Goal: Check status: Check status

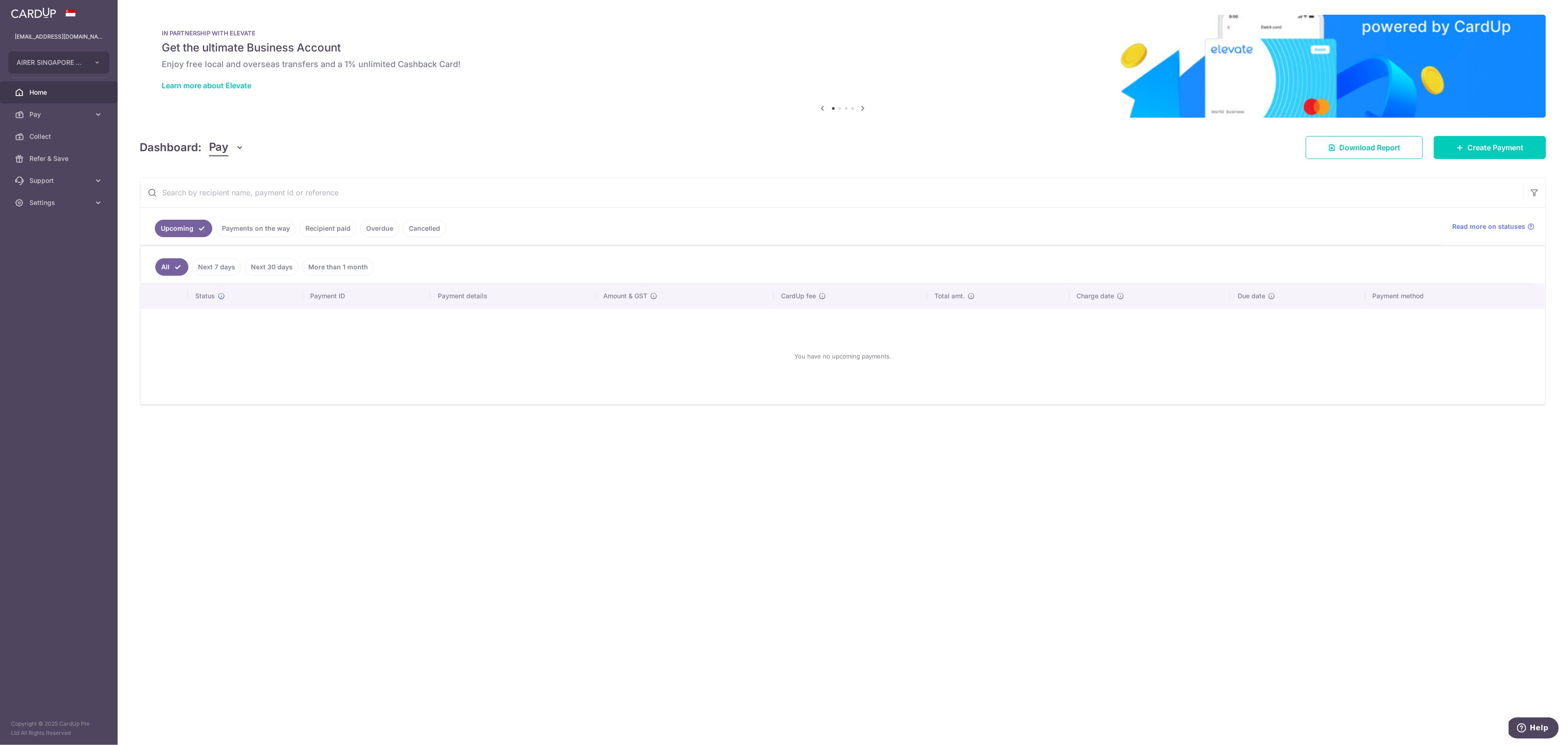
click at [225, 263] on link "Next 7 days" at bounding box center [216, 266] width 49 height 17
drag, startPoint x: 261, startPoint y: 250, endPoint x: 256, endPoint y: 242, distance: 9.4
click at [261, 250] on ul "All Next 7 days Next 30 days More than 1 month" at bounding box center [837, 264] width 1393 height 38
click at [252, 224] on link "Payments on the way" at bounding box center [256, 228] width 80 height 17
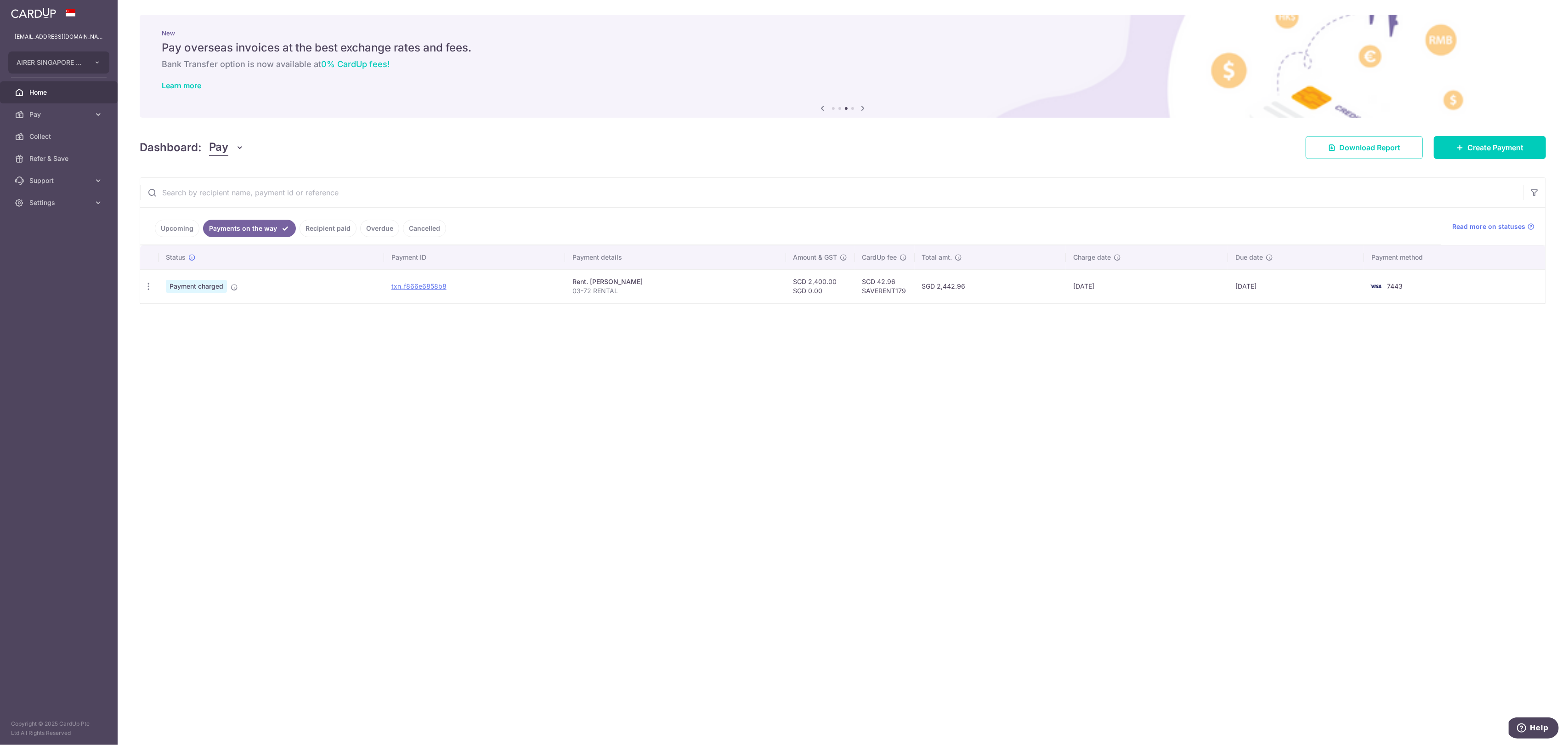
click at [606, 345] on div "× Pause Schedule Pause all future payments in this series Pause just this one p…" at bounding box center [843, 372] width 1450 height 745
click at [547, 325] on div "× Pause Schedule Pause all future payments in this series Pause just this one p…" at bounding box center [843, 372] width 1450 height 745
click at [331, 229] on link "Recipient paid" at bounding box center [328, 228] width 57 height 17
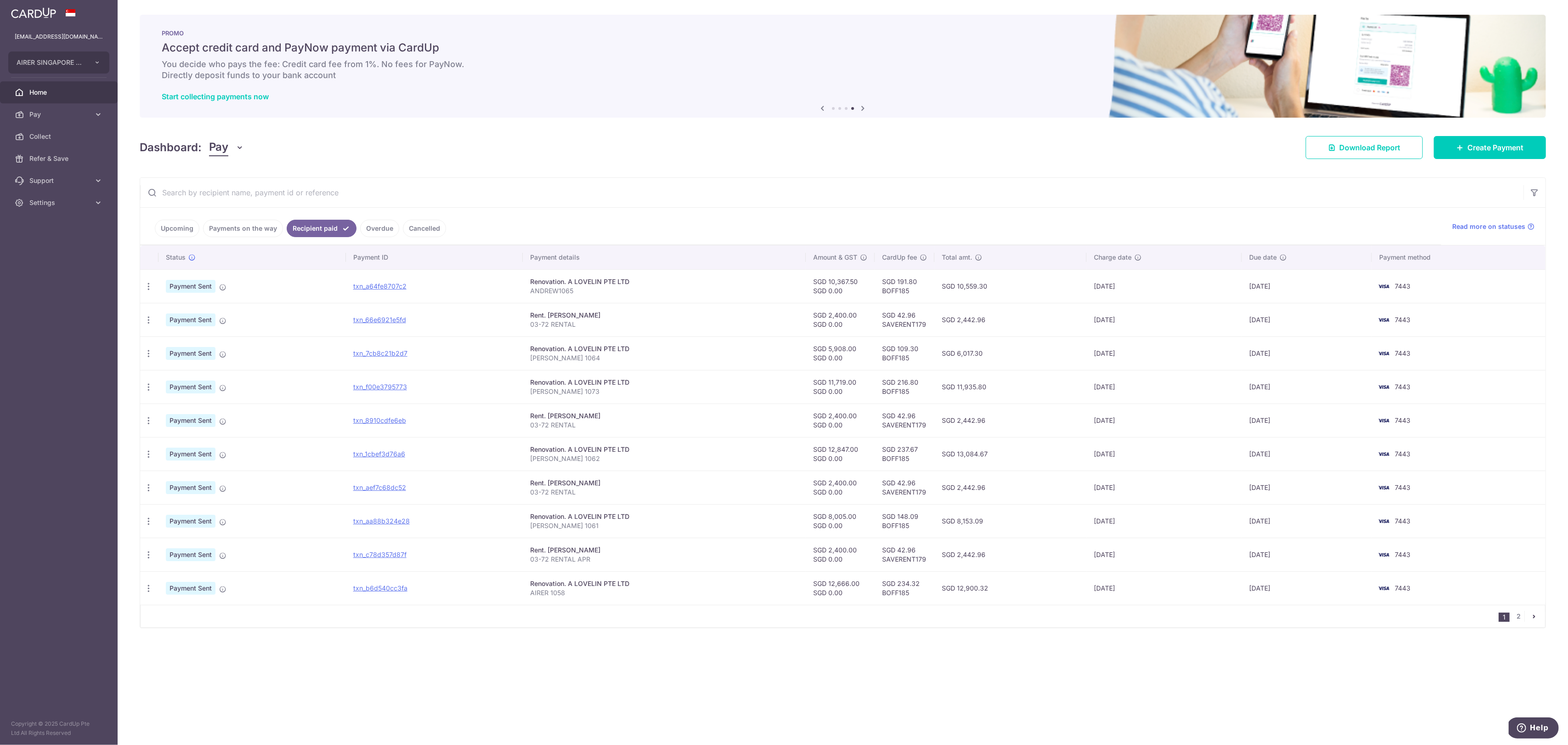
click at [233, 228] on link "Payments on the way" at bounding box center [243, 228] width 80 height 17
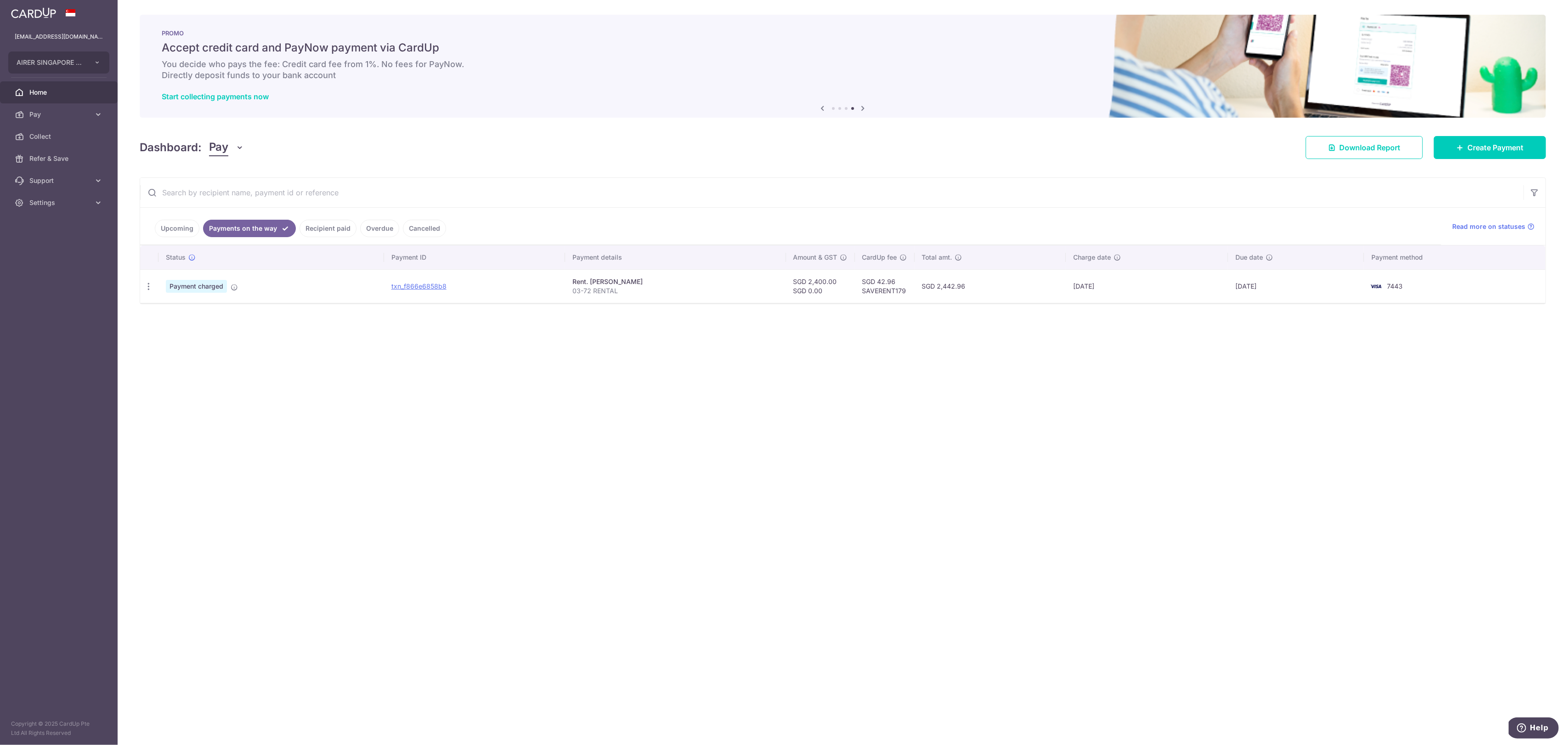
click at [191, 226] on link "Upcoming" at bounding box center [177, 228] width 44 height 17
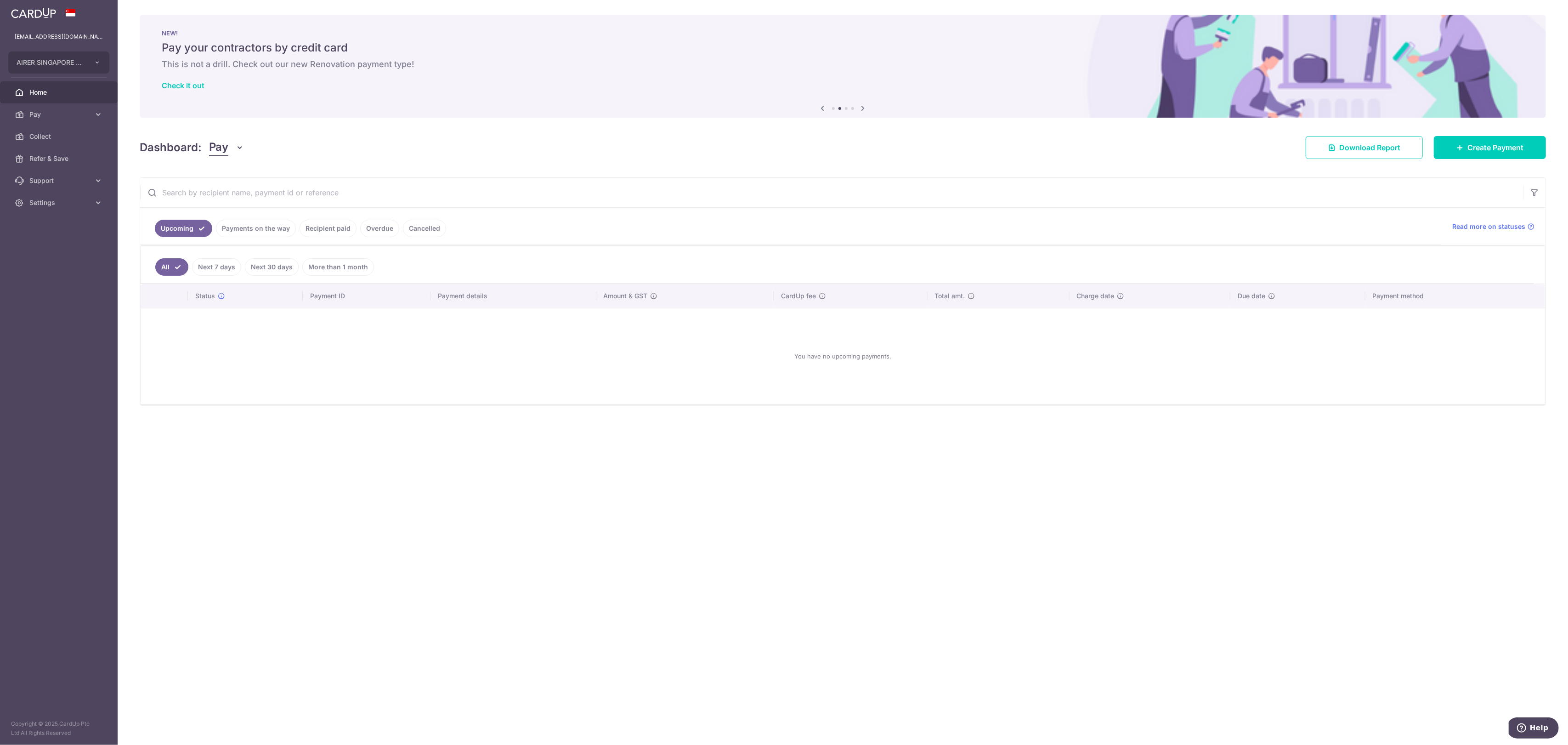
click at [236, 231] on link "Payments on the way" at bounding box center [256, 228] width 80 height 17
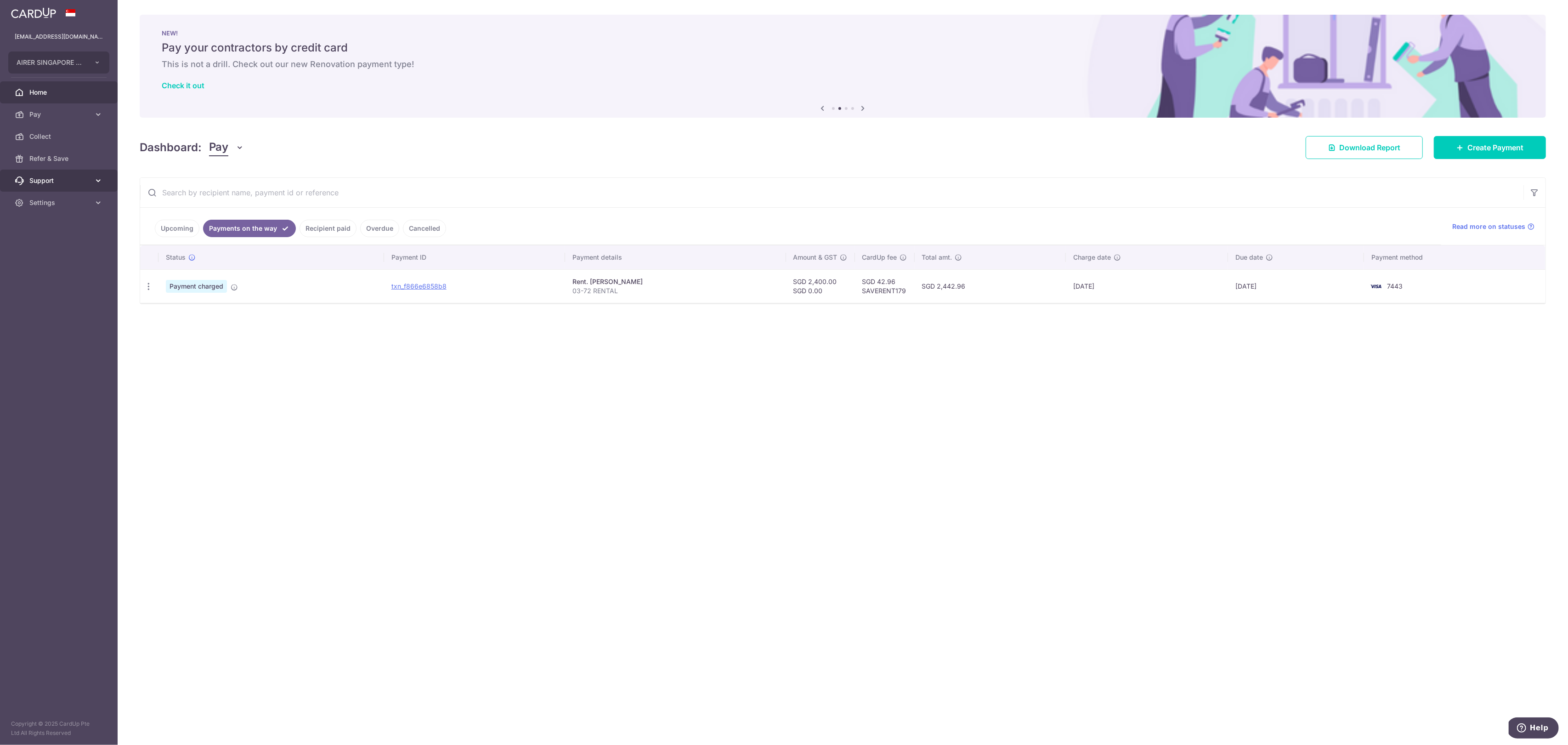
click at [76, 189] on link "Support" at bounding box center [58, 181] width 118 height 22
click at [74, 201] on span "FAQ" at bounding box center [59, 203] width 60 height 9
click at [47, 256] on span "Settings" at bounding box center [59, 258] width 60 height 9
click at [60, 302] on span "Logout" at bounding box center [59, 302] width 60 height 9
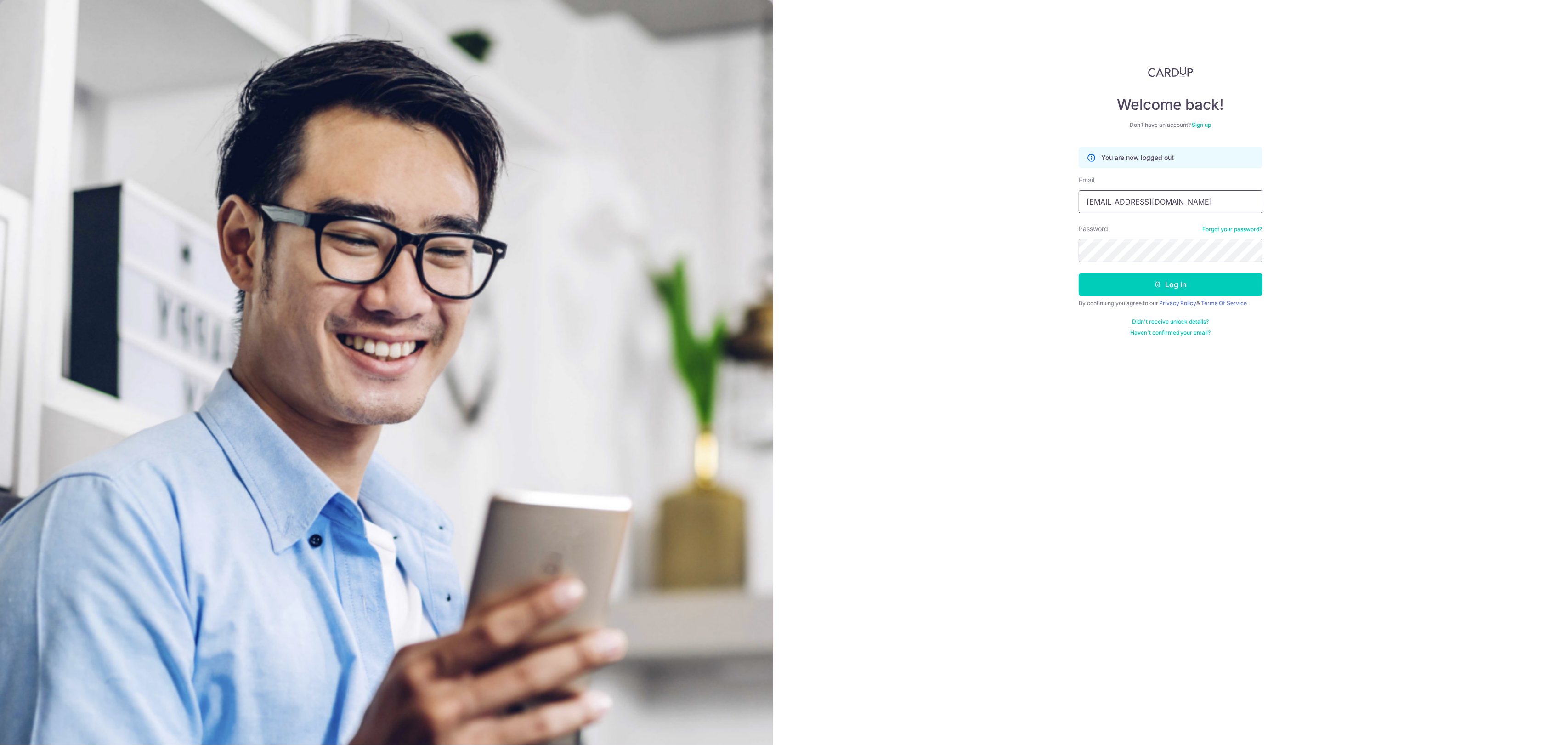
click at [1172, 191] on input "[EMAIL_ADDRESS][DOMAIN_NAME]" at bounding box center [1170, 202] width 184 height 23
type input "xavier32lau@hotmail.com"
click at [1183, 280] on button "Log in" at bounding box center [1170, 284] width 184 height 23
